Goal: Task Accomplishment & Management: Manage account settings

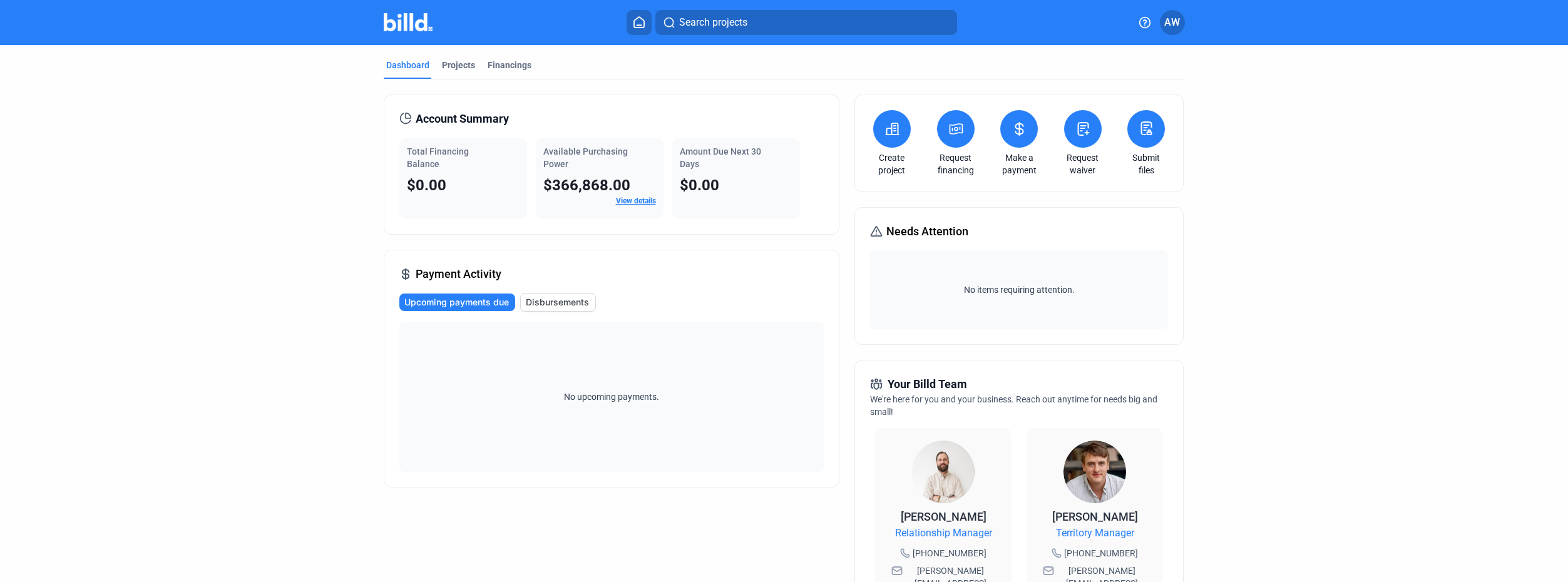
click at [632, 196] on span "View details" at bounding box center [636, 201] width 40 height 11
click at [629, 202] on link "View details" at bounding box center [636, 201] width 40 height 9
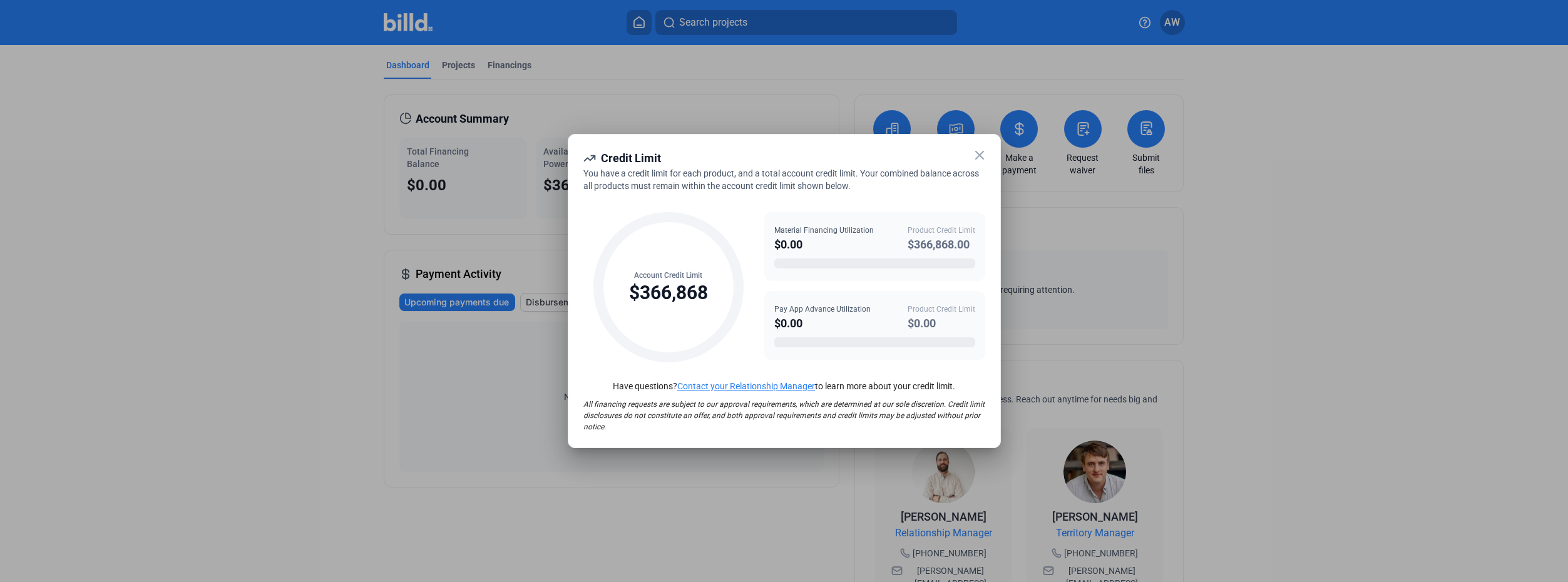
click at [976, 154] on icon at bounding box center [980, 155] width 15 height 15
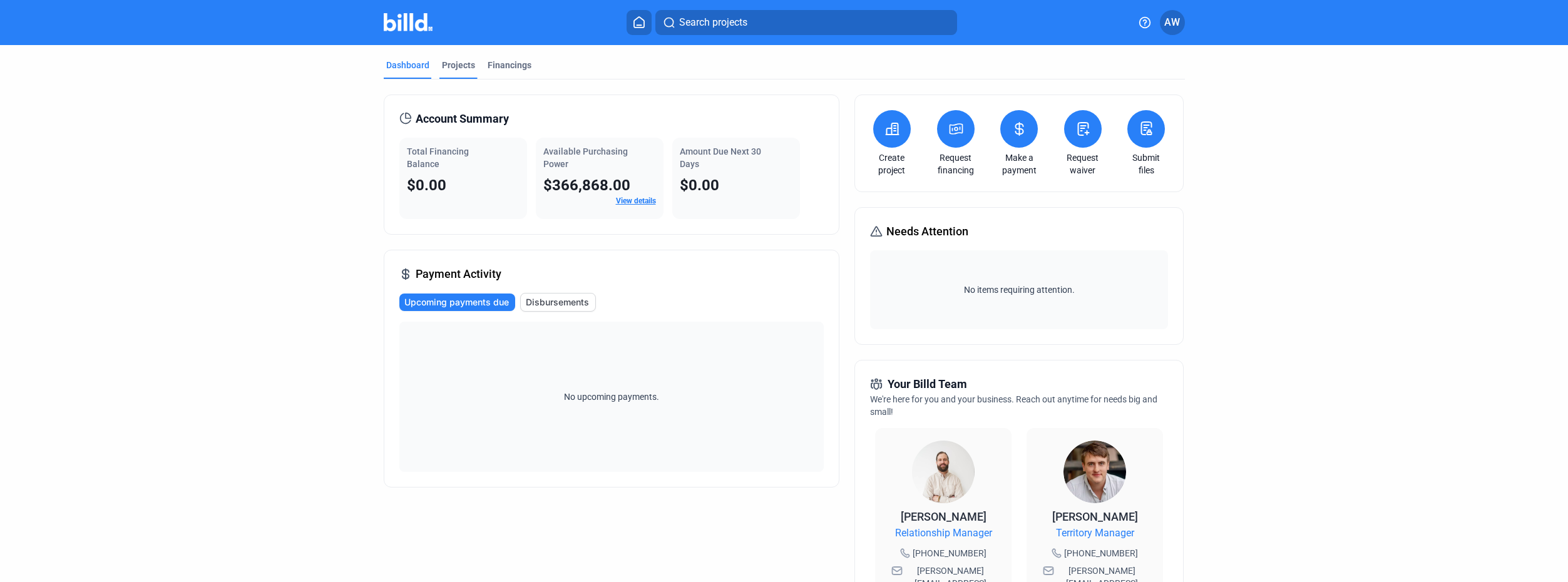
click at [458, 64] on div "Projects" at bounding box center [458, 65] width 33 height 13
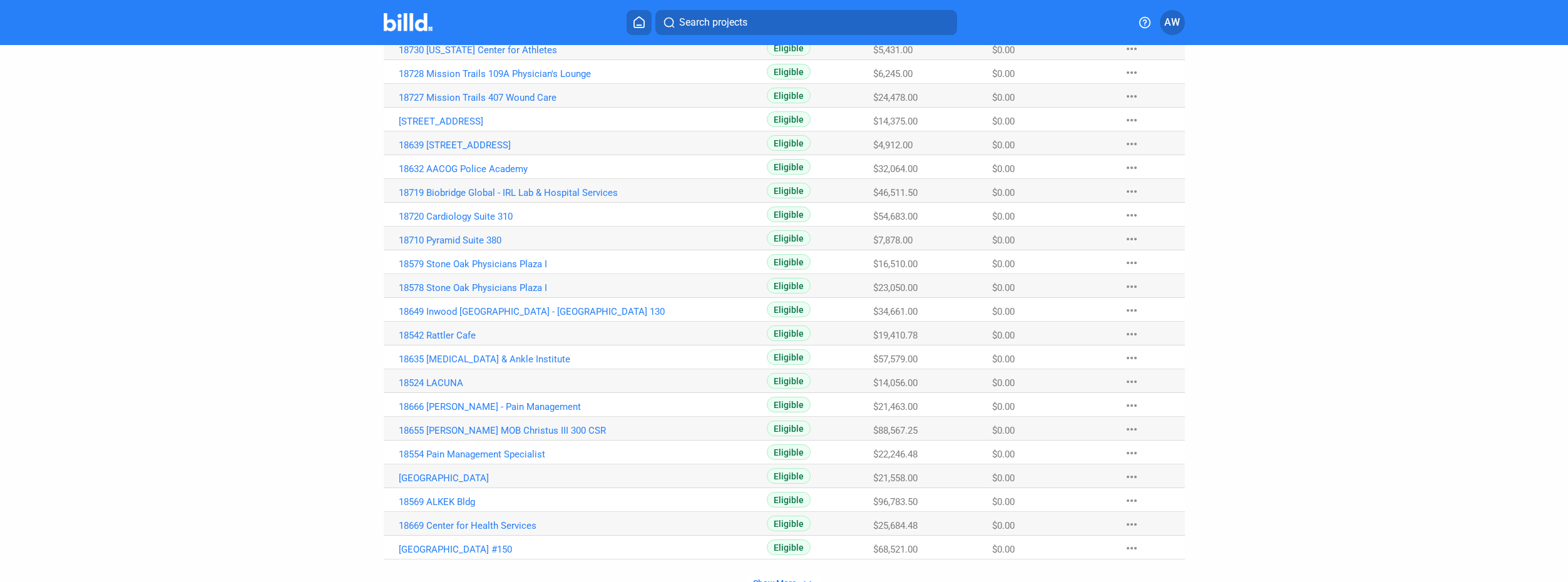
scroll to position [643, 0]
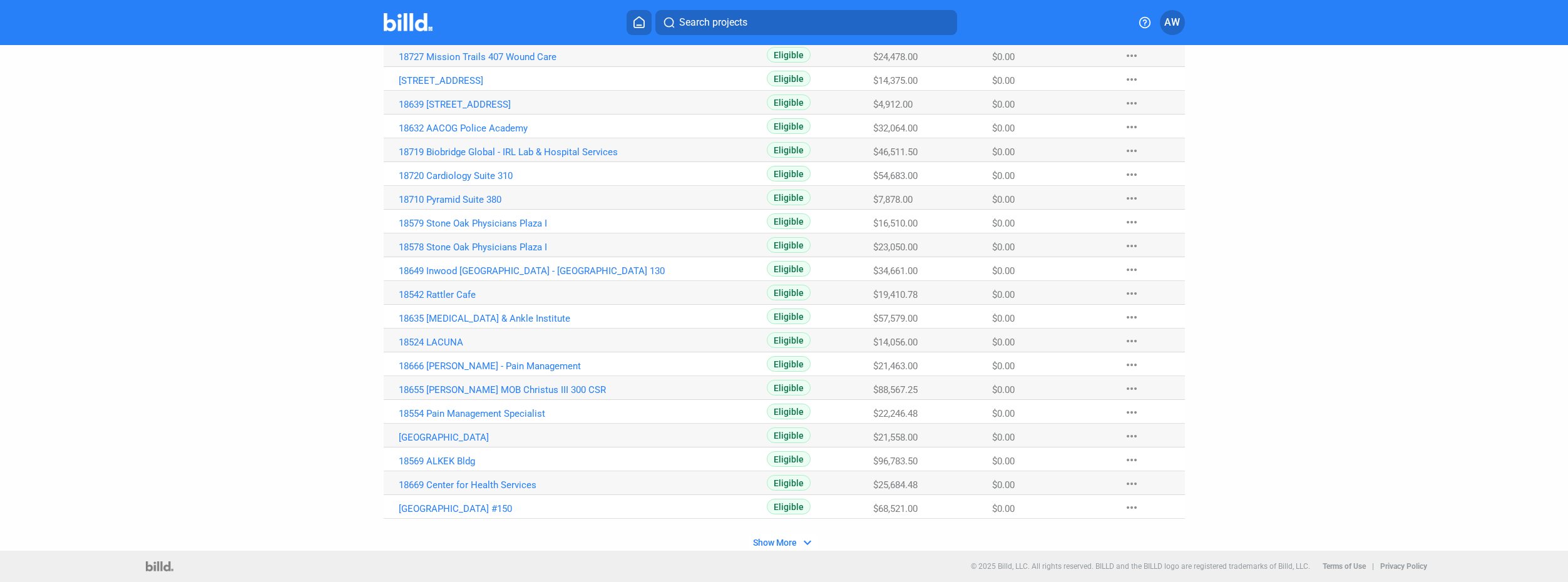
click at [783, 545] on span "Show More" at bounding box center [775, 542] width 44 height 10
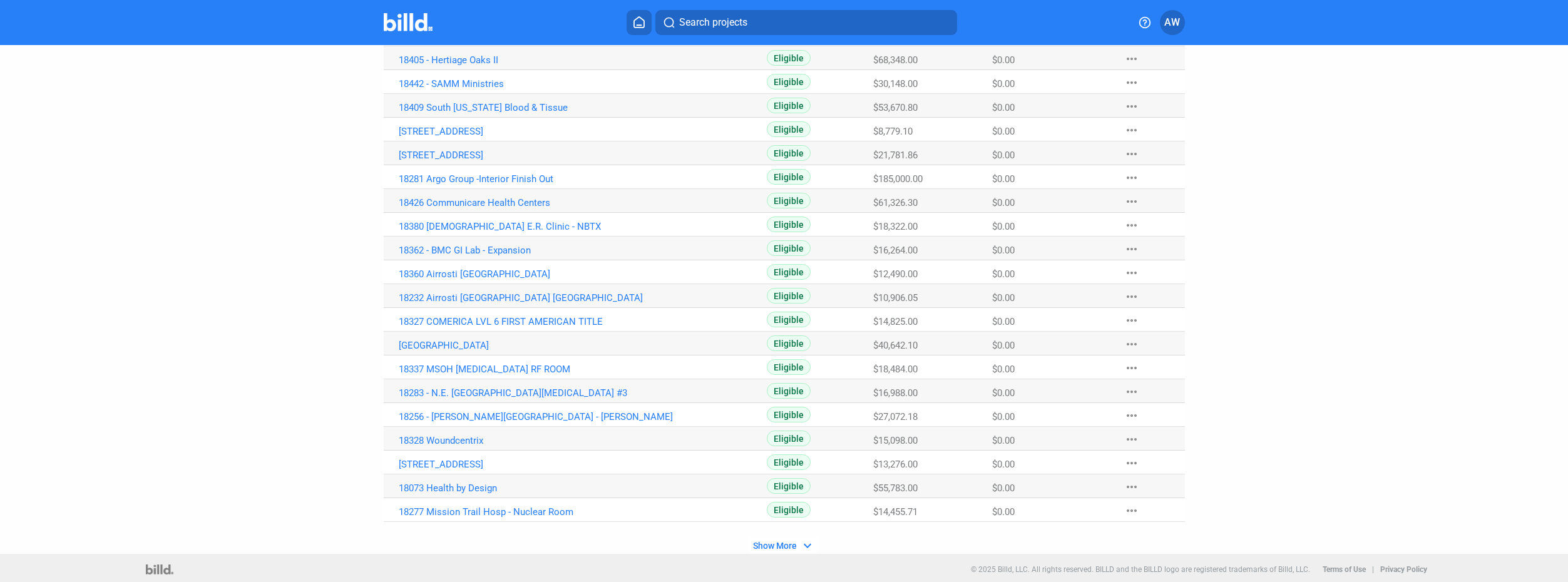
scroll to position [1594, 0]
click at [765, 541] on span "Show More" at bounding box center [775, 542] width 44 height 10
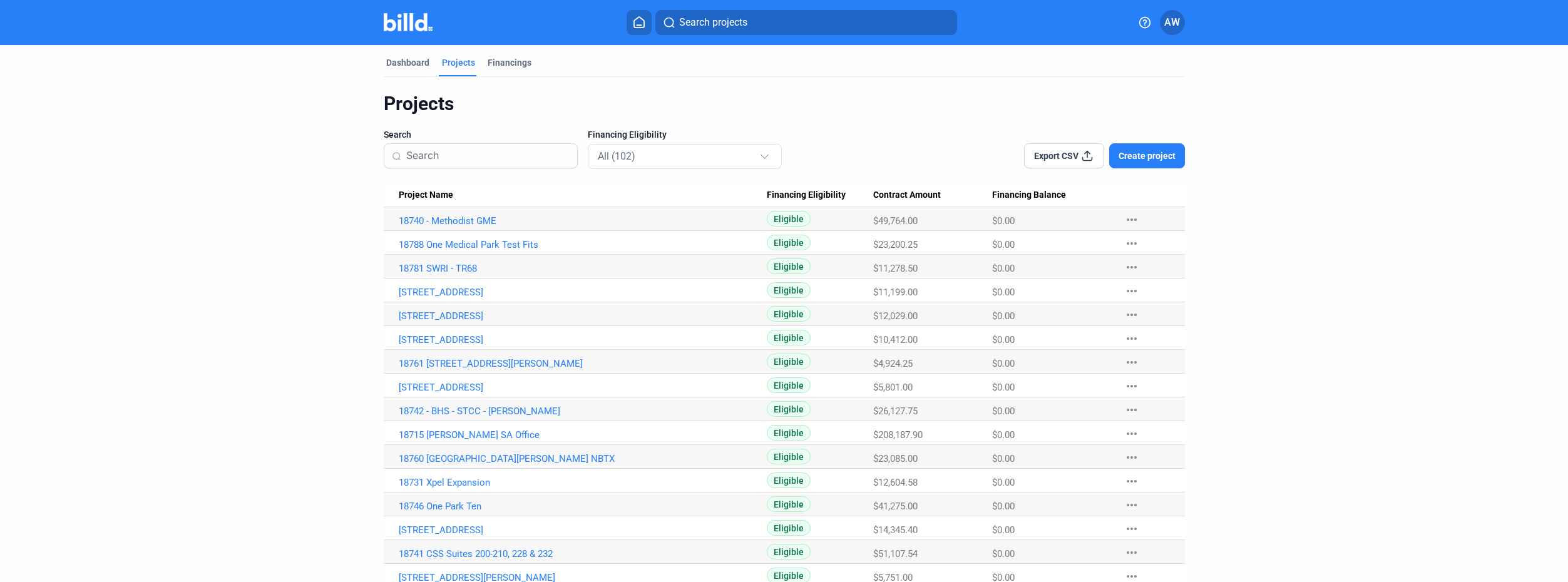
scroll to position [0, 0]
click at [1168, 19] on span "AW" at bounding box center [1172, 23] width 16 height 15
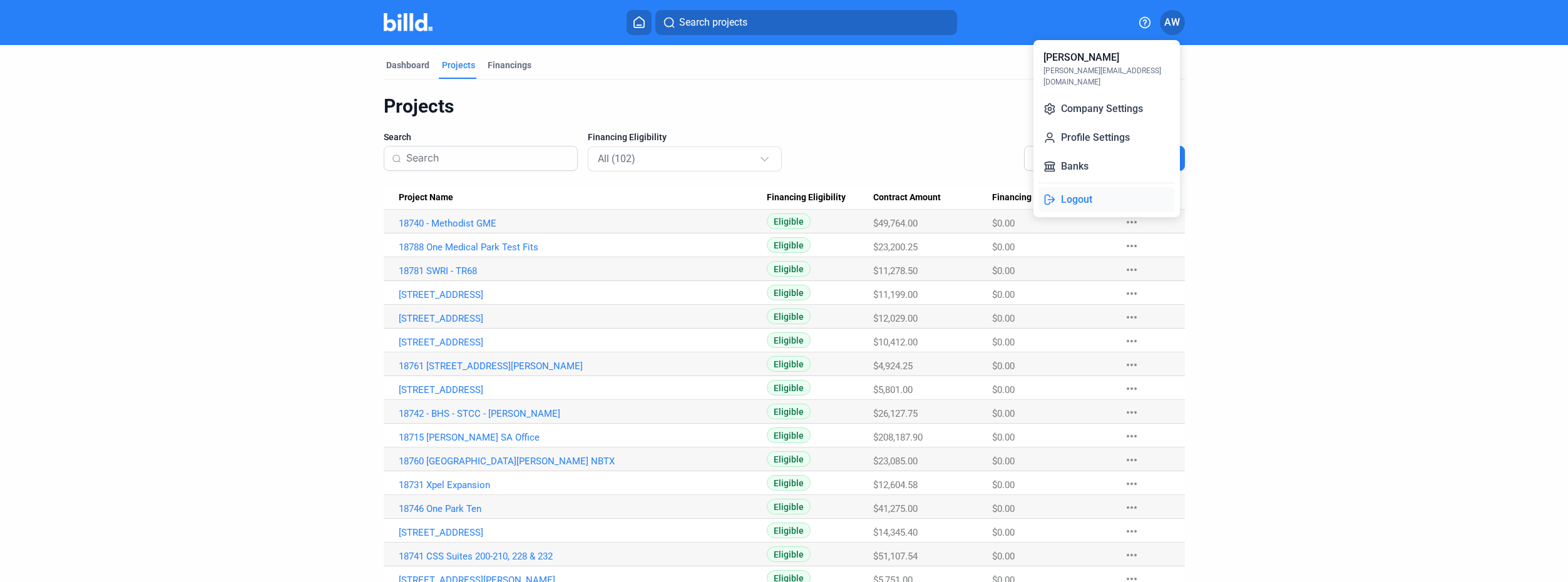
click at [1059, 190] on button "Logout" at bounding box center [1106, 200] width 136 height 25
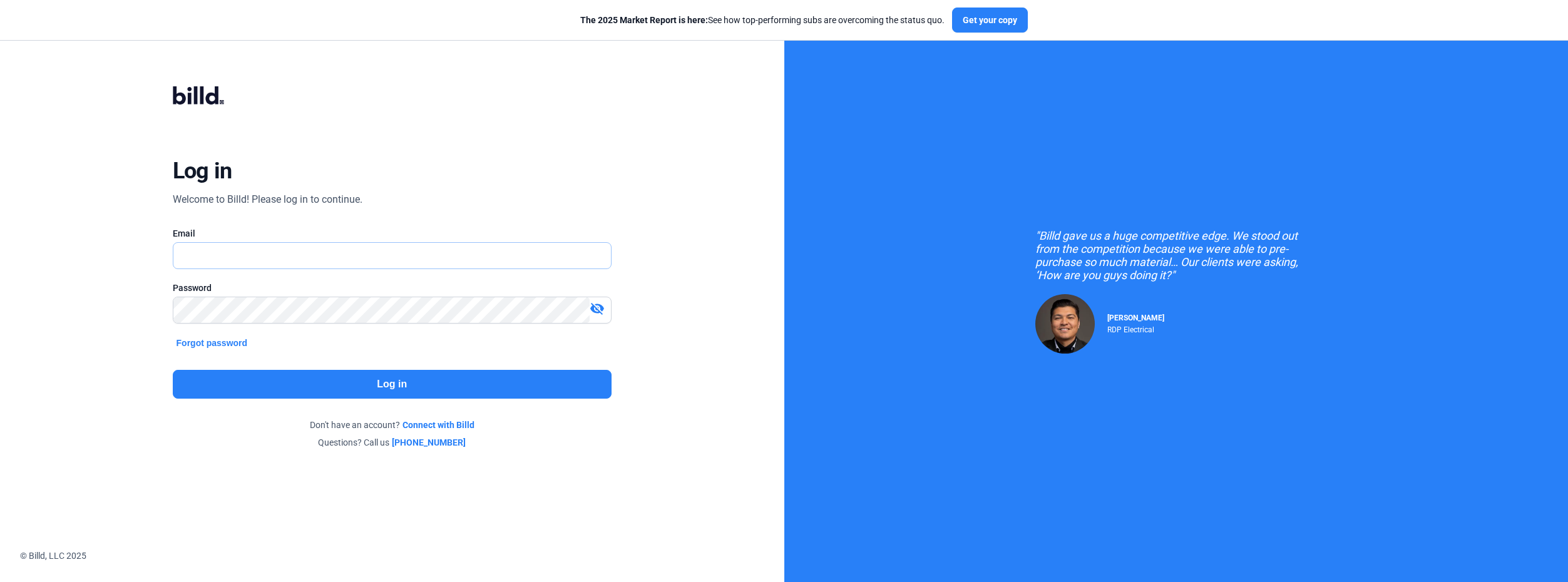
type input "[PERSON_NAME][EMAIL_ADDRESS][DOMAIN_NAME]"
